Goal: Information Seeking & Learning: Learn about a topic

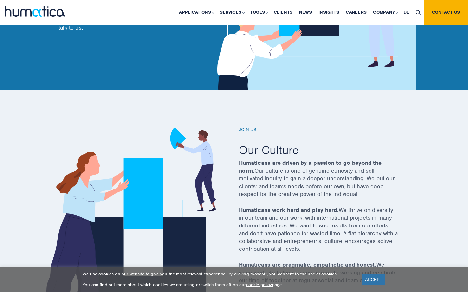
scroll to position [63, 0]
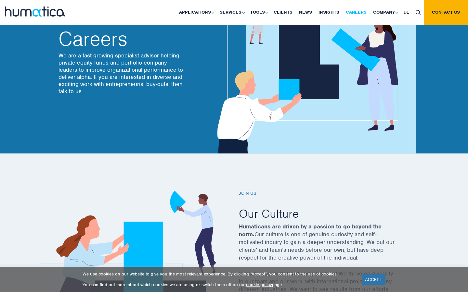
click at [357, 10] on link "Careers" at bounding box center [355, 12] width 27 height 25
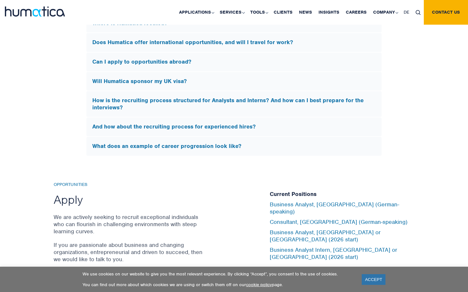
scroll to position [2057, 0]
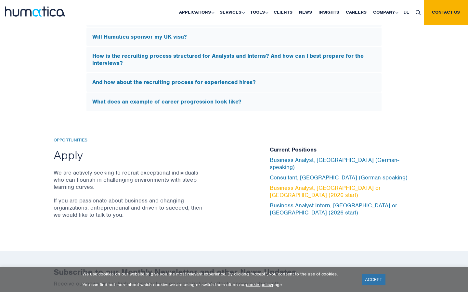
click at [301, 189] on link "Business Analyst, [GEOGRAPHIC_DATA] or [GEOGRAPHIC_DATA] (2026 start)" at bounding box center [325, 192] width 111 height 14
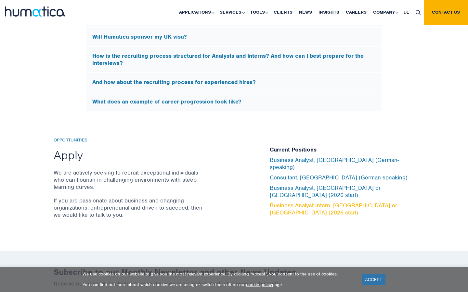
click at [295, 202] on link "Business Analyst Intern, [GEOGRAPHIC_DATA] or [GEOGRAPHIC_DATA] (2026 start)" at bounding box center [333, 209] width 127 height 14
